Goal: Book appointment/travel/reservation

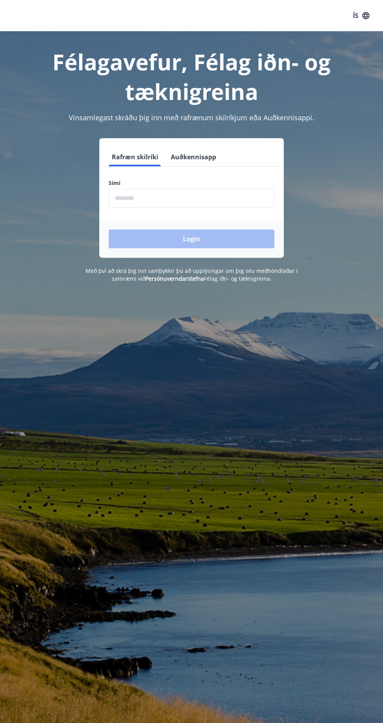
click at [235, 199] on input "phone" at bounding box center [192, 198] width 166 height 19
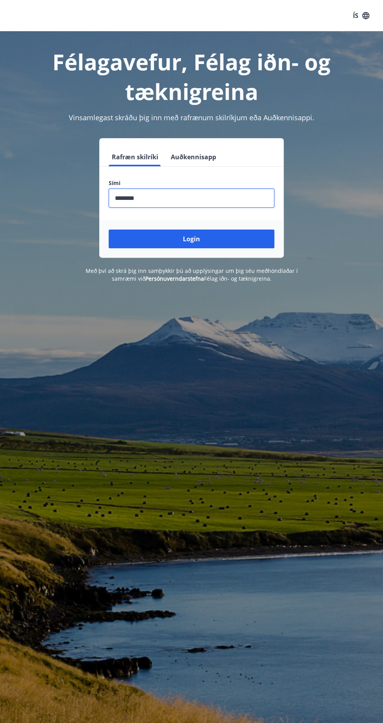
type input "********"
click at [238, 239] on button "Login" at bounding box center [192, 239] width 166 height 19
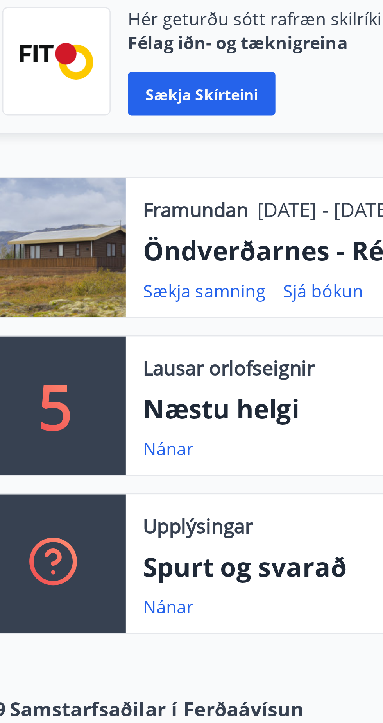
scroll to position [3, 0]
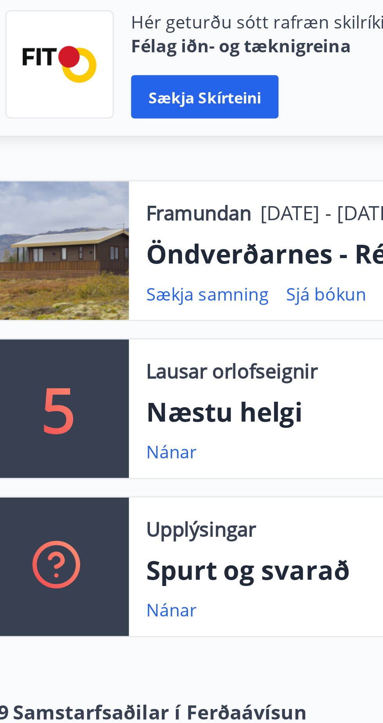
click at [36, 307] on div at bounding box center [35, 301] width 51 height 50
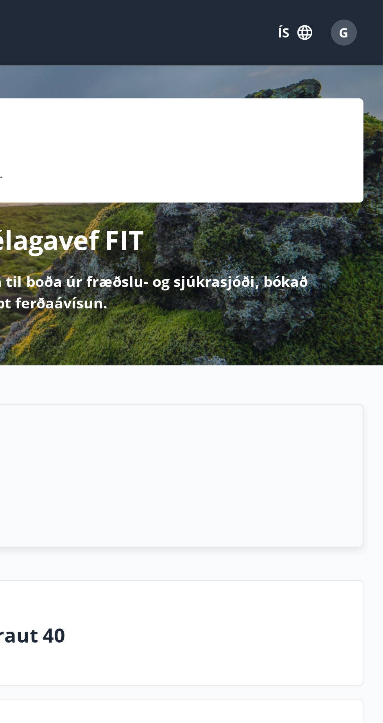
scroll to position [0, 0]
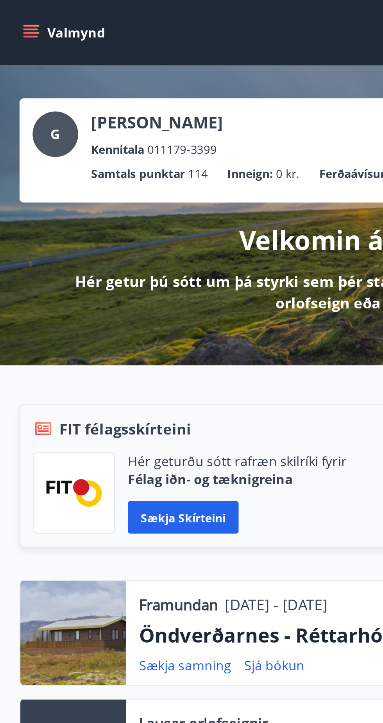
click at [17, 17] on icon "menu" at bounding box center [15, 16] width 8 height 8
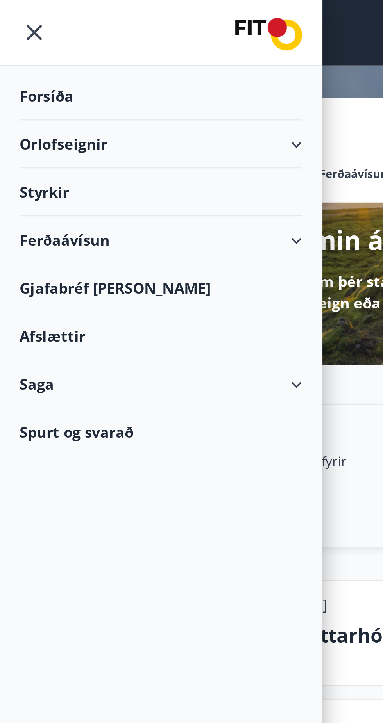
click at [20, 68] on div "Orlofseignir" at bounding box center [76, 69] width 135 height 23
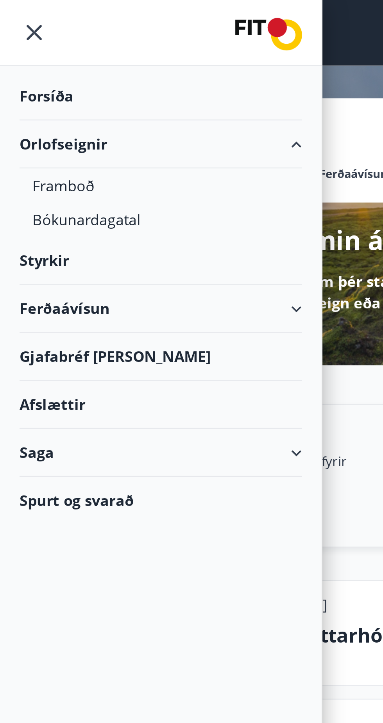
click at [32, 103] on div "Bókunardagatal" at bounding box center [77, 105] width 123 height 16
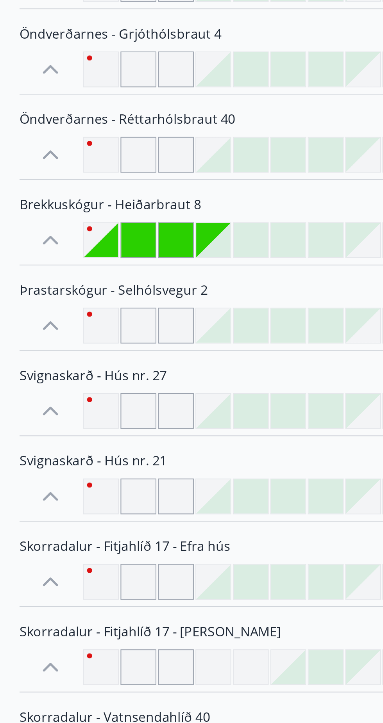
scroll to position [124, 0]
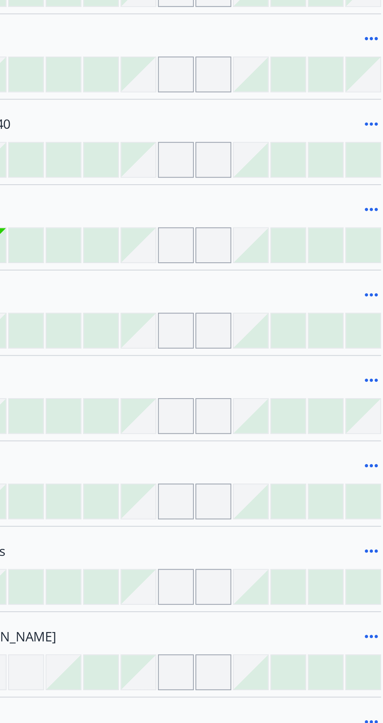
click at [284, 416] on icon at bounding box center [285, 420] width 9 height 9
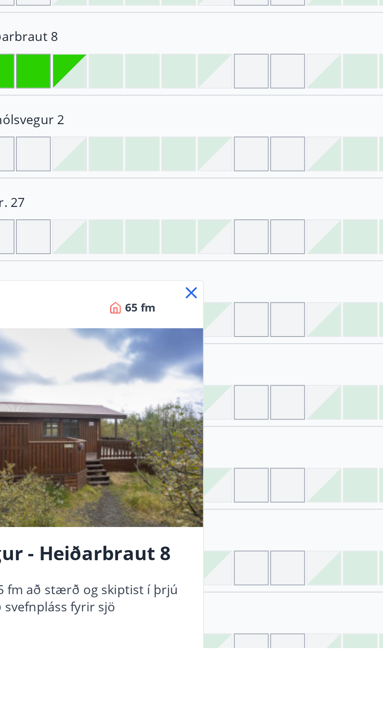
click at [153, 723] on button "Nánar" at bounding box center [146, 733] width 32 height 19
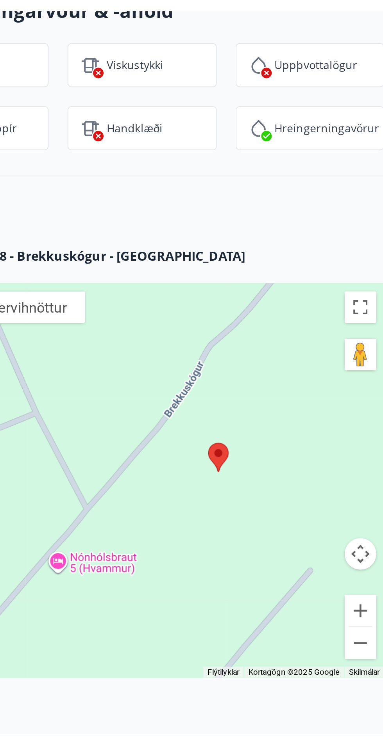
scroll to position [563, 0]
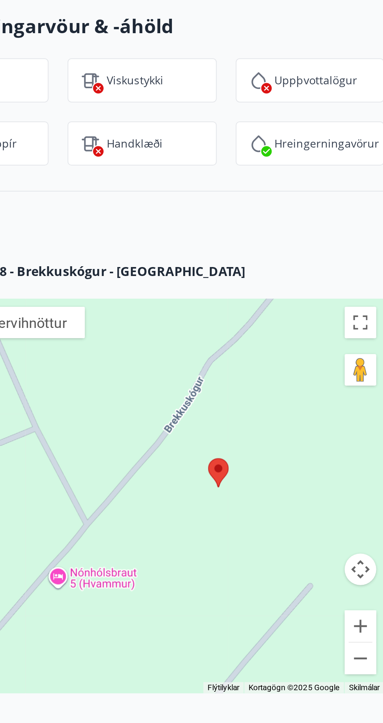
click at [239, 641] on button "Myndavélarstýringar korts" at bounding box center [237, 641] width 16 height 16
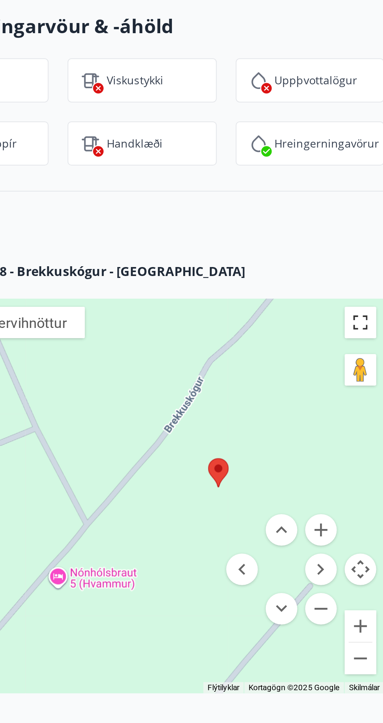
click at [239, 518] on button "Breyta yfirsýn á öllum skjánum" at bounding box center [237, 518] width 16 height 16
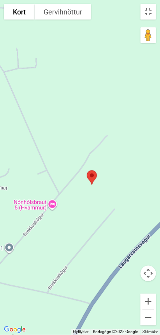
click at [148, 38] on button "Dragðu Þránd á kortið til að opna Street View" at bounding box center [149, 35] width 16 height 16
click at [150, 37] on button "Dragðu Þránd á kortið til að opna Street View" at bounding box center [149, 35] width 16 height 16
click at [152, 37] on button "Dragðu Þránd á kortið til að opna Street View" at bounding box center [149, 35] width 16 height 16
click at [20, 10] on button "Kort" at bounding box center [19, 12] width 31 height 16
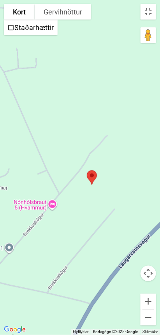
click at [80, 11] on button "Gervihnöttur" at bounding box center [63, 12] width 57 height 16
